Goal: Find specific page/section: Find specific page/section

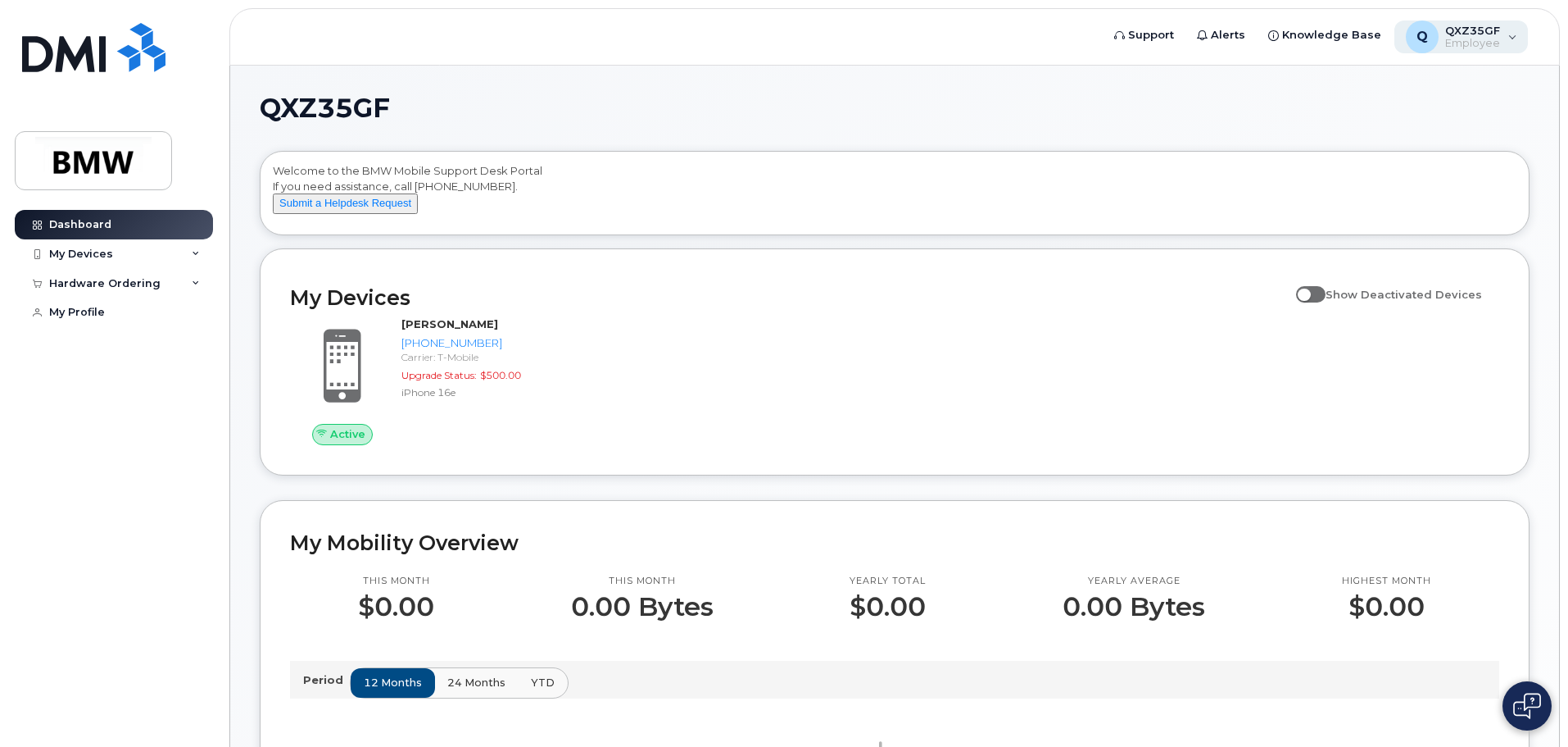
click at [1508, 40] on div "Q QXZ35GF Employee" at bounding box center [1461, 37] width 134 height 33
click at [1037, 102] on h1 "QXZ35GF" at bounding box center [890, 108] width 1261 height 27
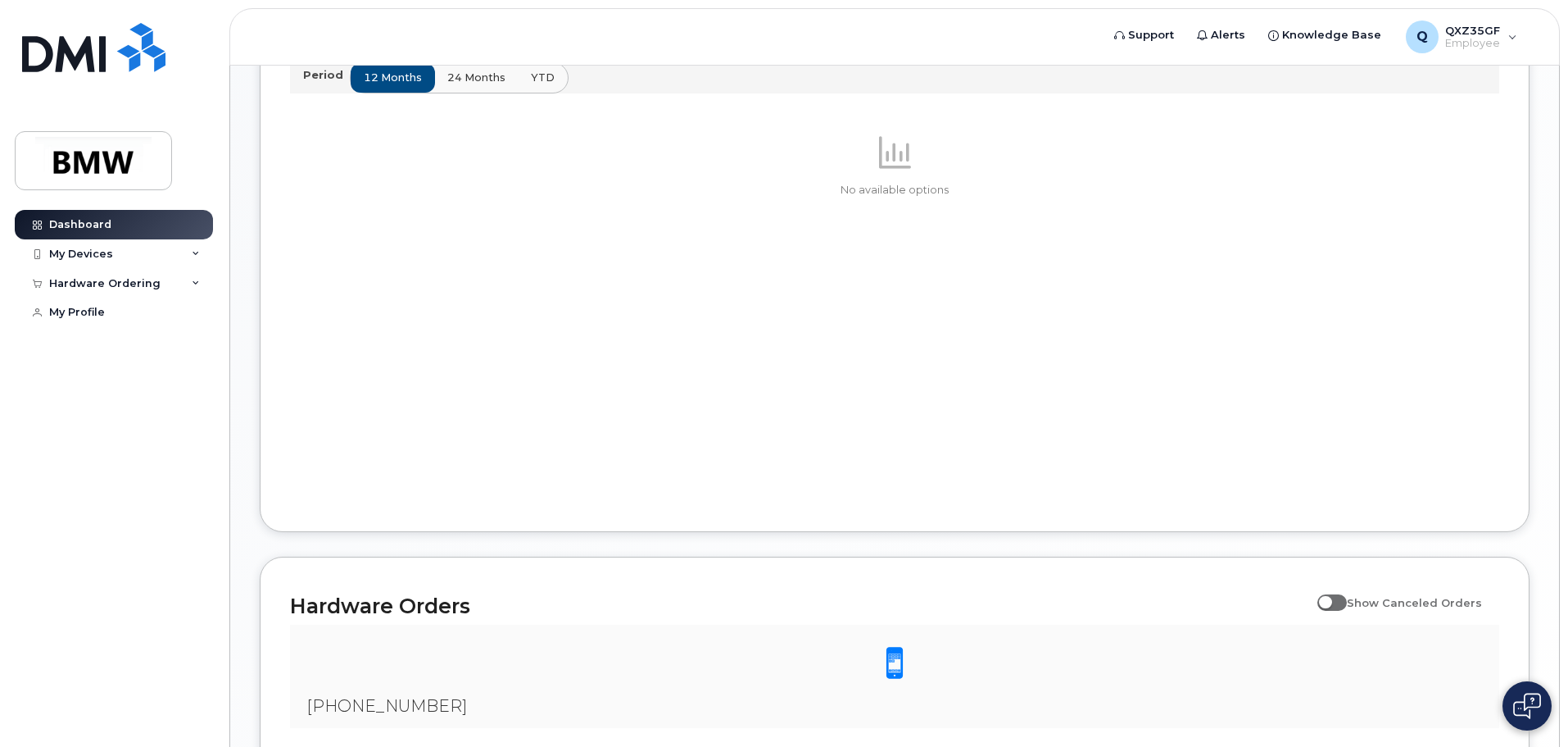
scroll to position [778, 0]
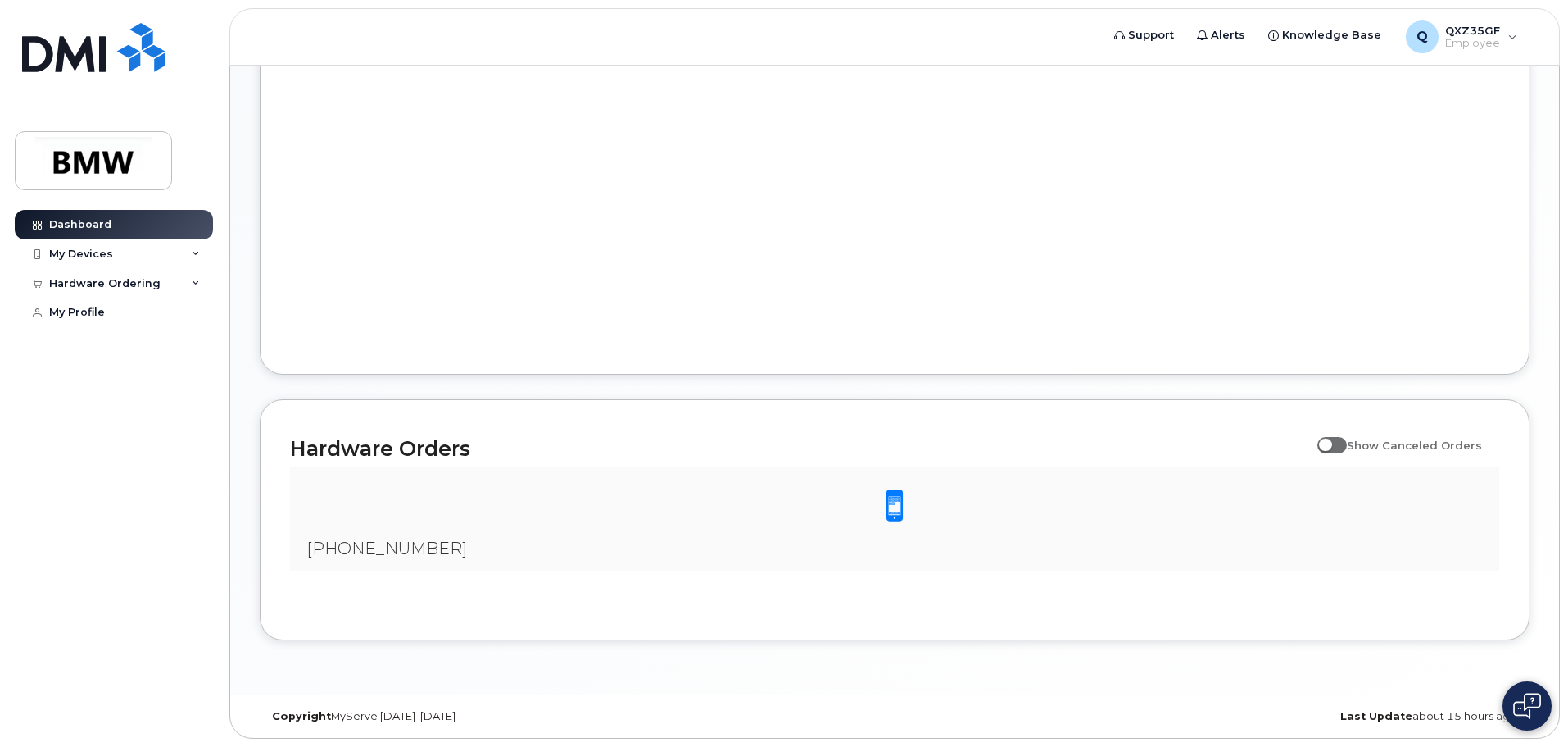
click at [766, 237] on div "No available options" at bounding box center [894, 159] width 1209 height 368
